Goal: Information Seeking & Learning: Learn about a topic

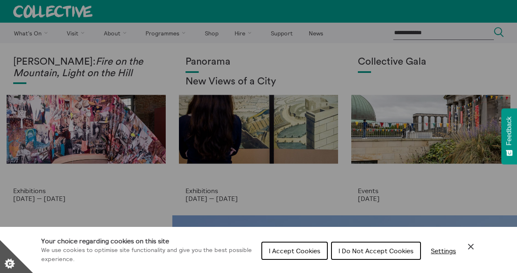
click at [274, 247] on span "I Accept Cookies" at bounding box center [295, 251] width 52 height 8
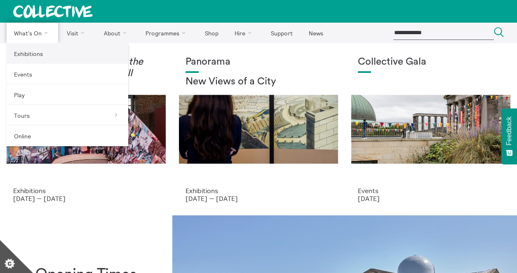
click at [32, 55] on link "Exhibitions" at bounding box center [68, 53] width 122 height 21
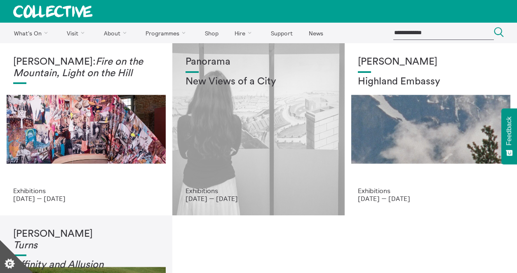
click at [240, 115] on div "Panorama New Views of a City" at bounding box center [258, 121] width 146 height 131
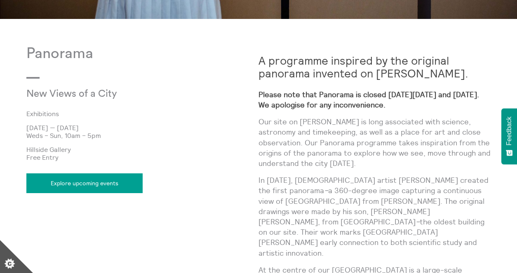
scroll to position [353, 0]
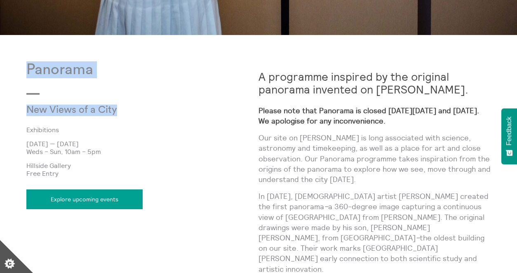
drag, startPoint x: 28, startPoint y: 66, endPoint x: 123, endPoint y: 111, distance: 104.7
copy div "Panorama New Views of a City"
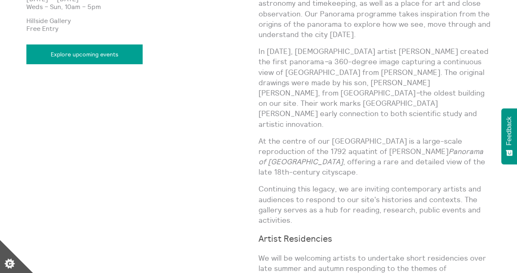
scroll to position [499, 0]
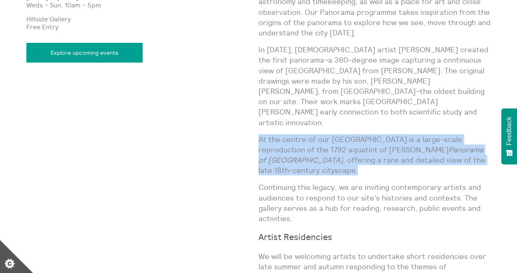
drag, startPoint x: 258, startPoint y: 117, endPoint x: 479, endPoint y: 143, distance: 222.4
click at [479, 143] on p "At the centre of our Hillside Gallery is a large-scale reproduction of the 1792…" at bounding box center [374, 155] width 232 height 42
copy p "At the centre of our Hillside Gallery is a large-scale reproduction of the 1792…"
